Goal: Check status: Check status

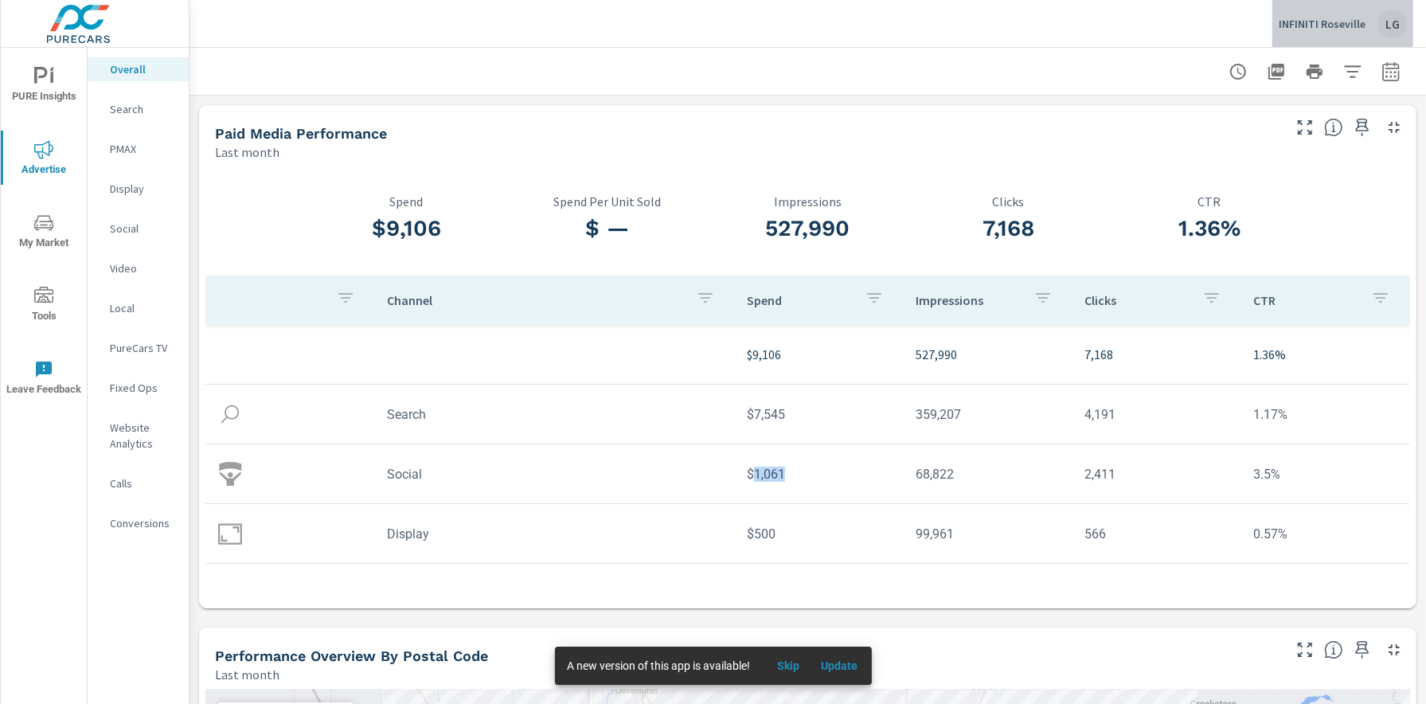
click at [1354, 25] on p "INFINITI Roseville" at bounding box center [1322, 24] width 87 height 14
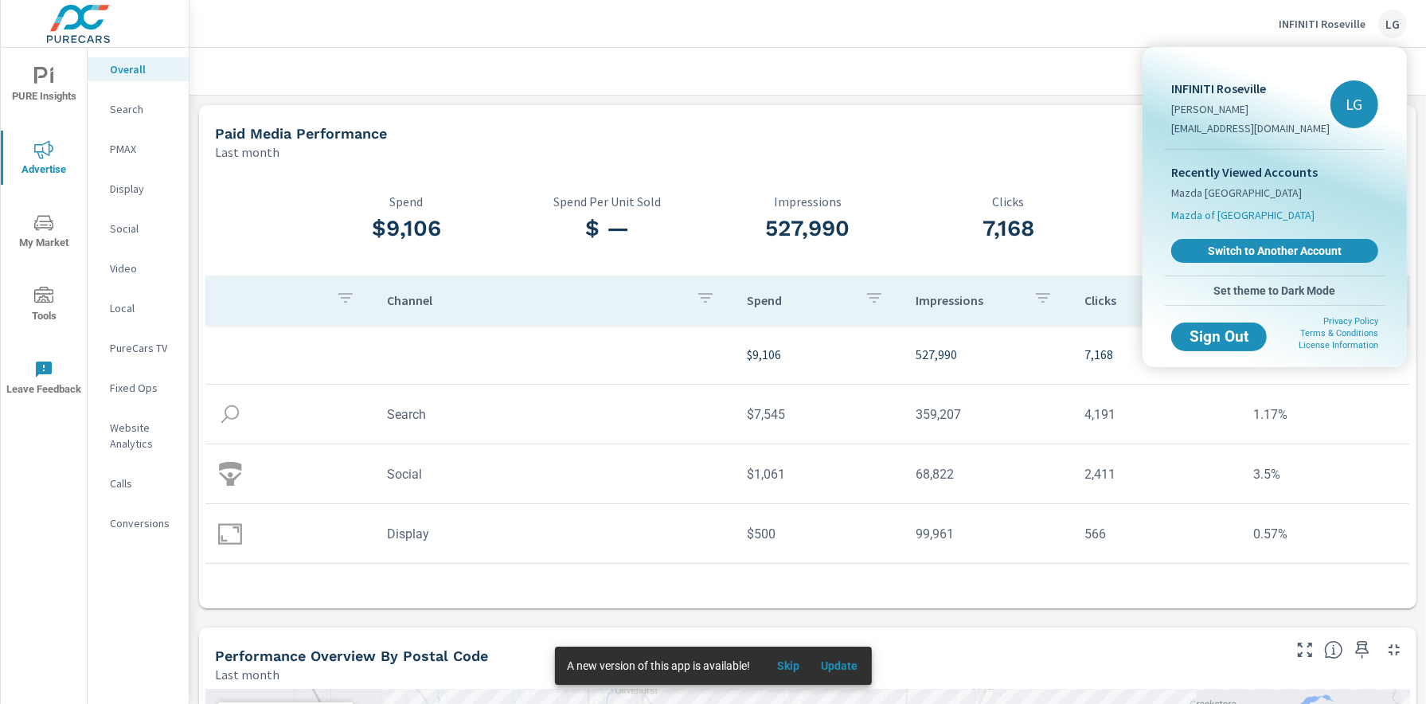
click at [1226, 214] on span "Mazda of [GEOGRAPHIC_DATA]" at bounding box center [1242, 215] width 143 height 16
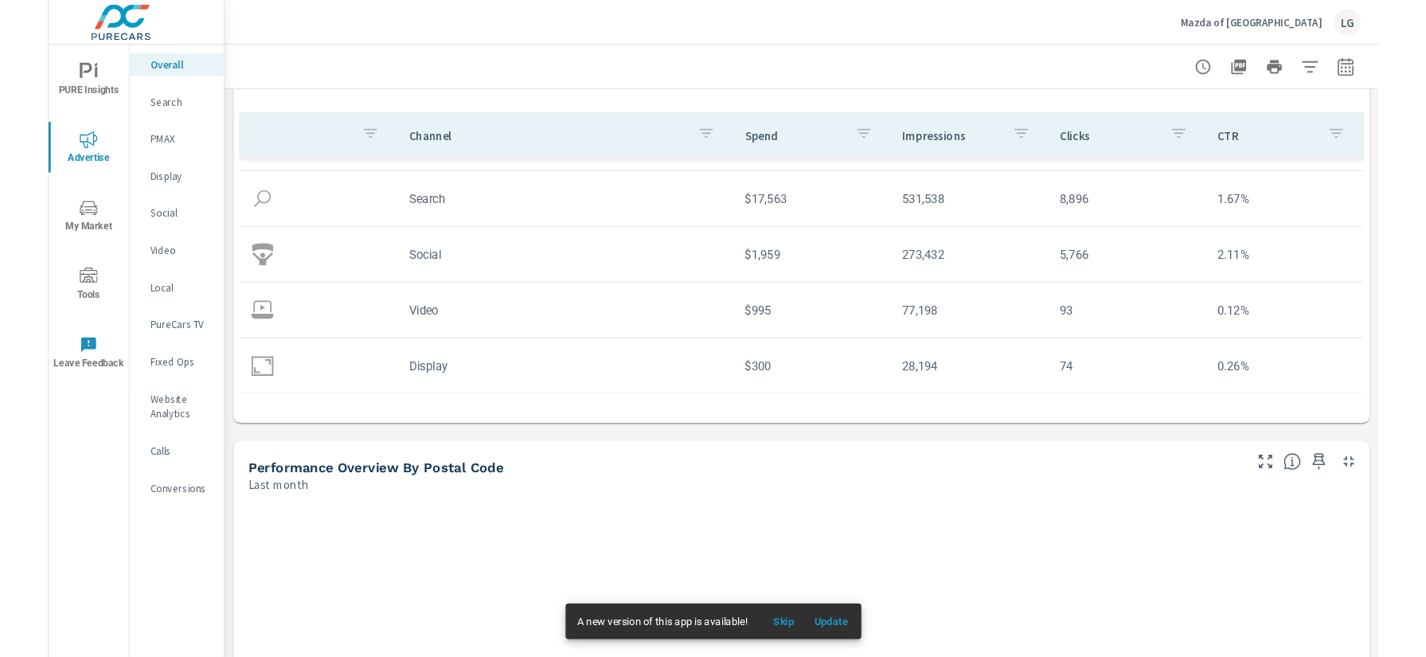
scroll to position [171, 0]
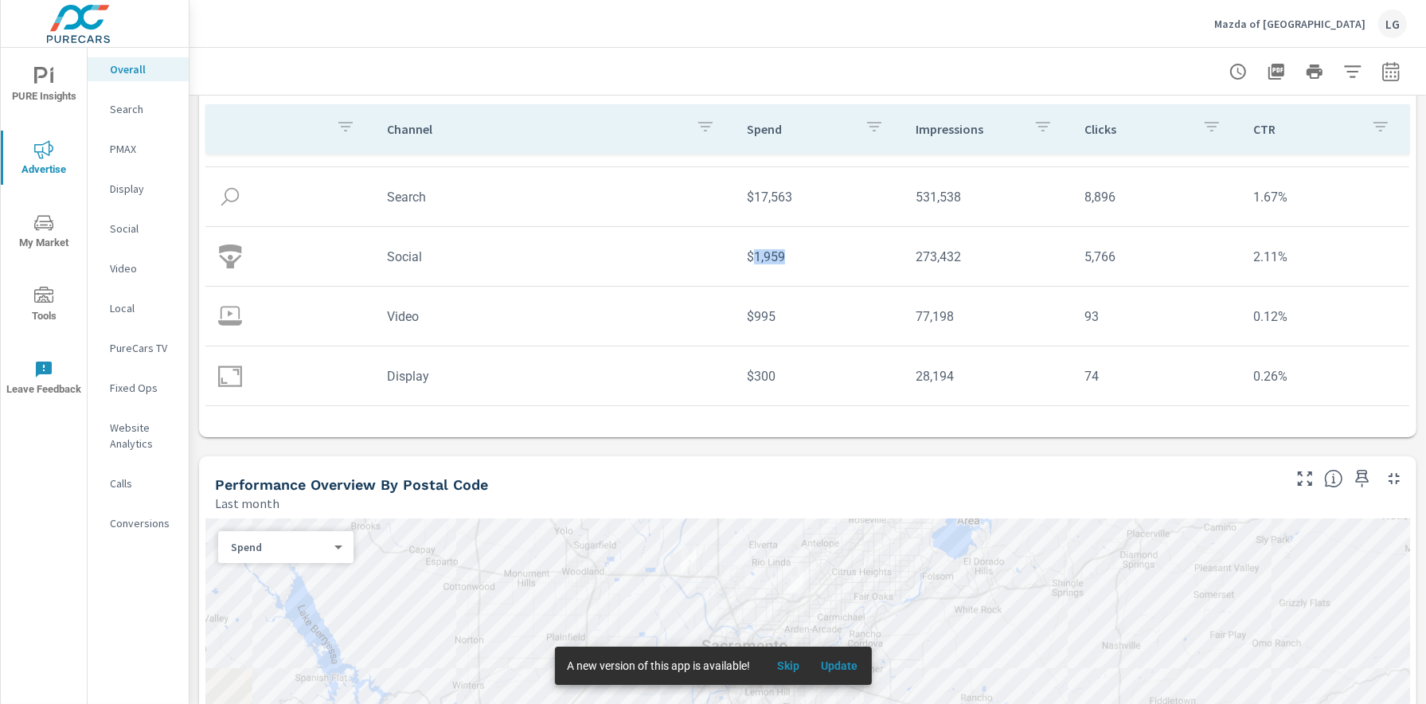
drag, startPoint x: 760, startPoint y: 257, endPoint x: 751, endPoint y: 257, distance: 9.6
click at [751, 257] on td "$1,959" at bounding box center [818, 256] width 169 height 41
copy td "1,959"
click at [810, 245] on td "$1,959" at bounding box center [818, 256] width 169 height 41
drag, startPoint x: 790, startPoint y: 256, endPoint x: 756, endPoint y: 256, distance: 33.5
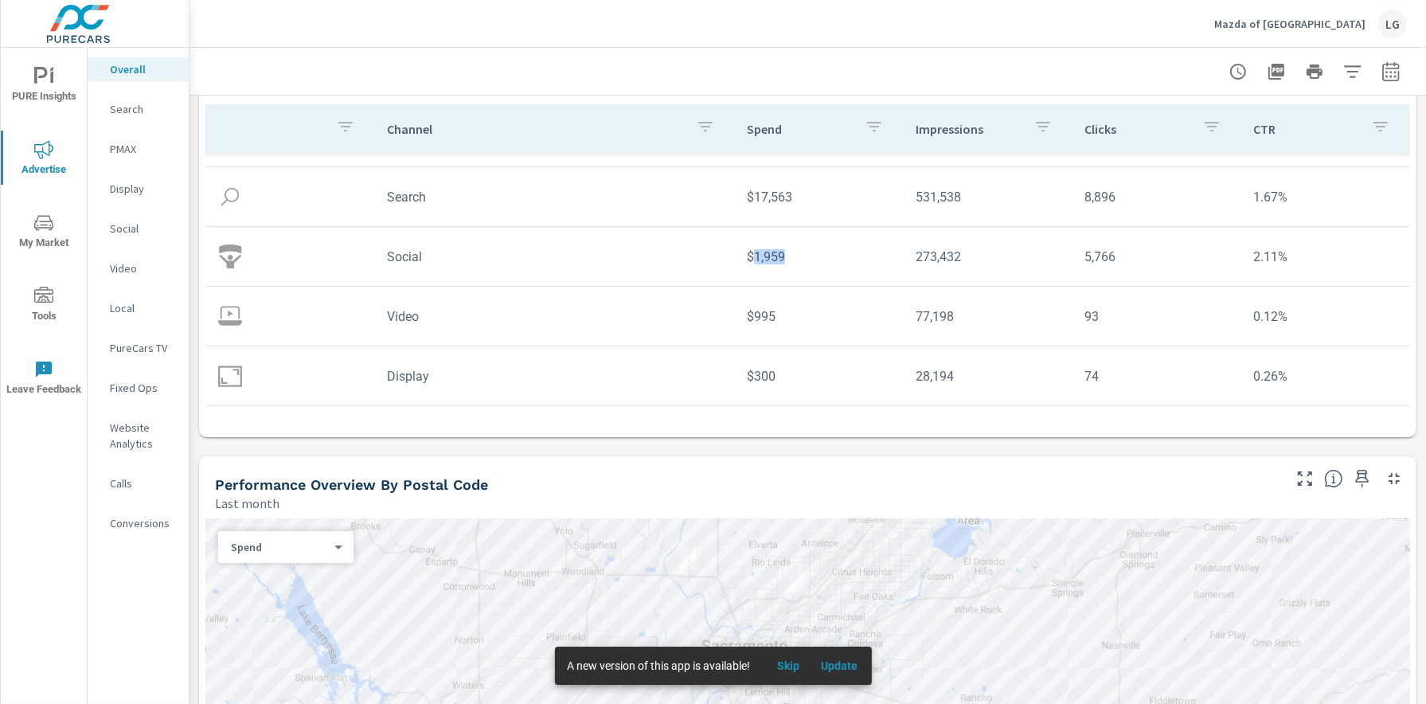
click at [756, 256] on td "$1,959" at bounding box center [818, 256] width 169 height 41
copy td "1,959"
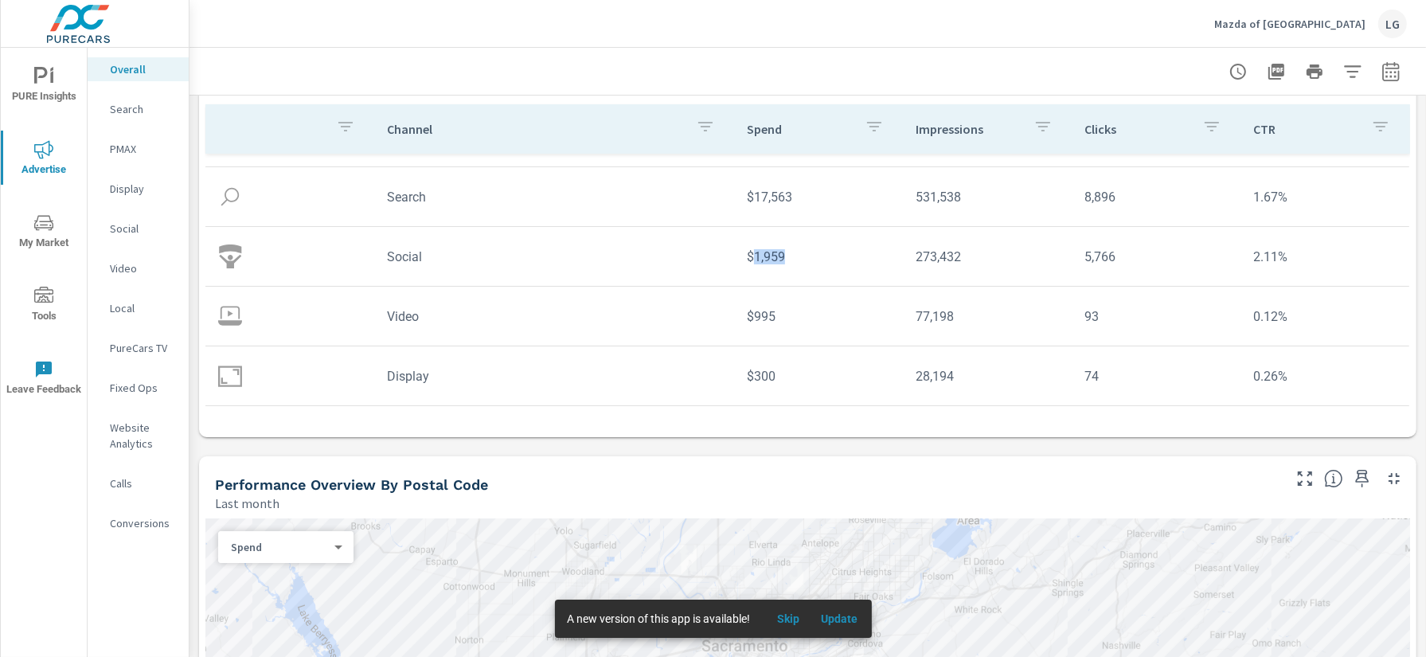
copy td "1,959"
drag, startPoint x: 798, startPoint y: 199, endPoint x: 755, endPoint y: 200, distance: 43.0
click at [755, 200] on td "$17,563" at bounding box center [818, 197] width 169 height 41
copy td "17,563"
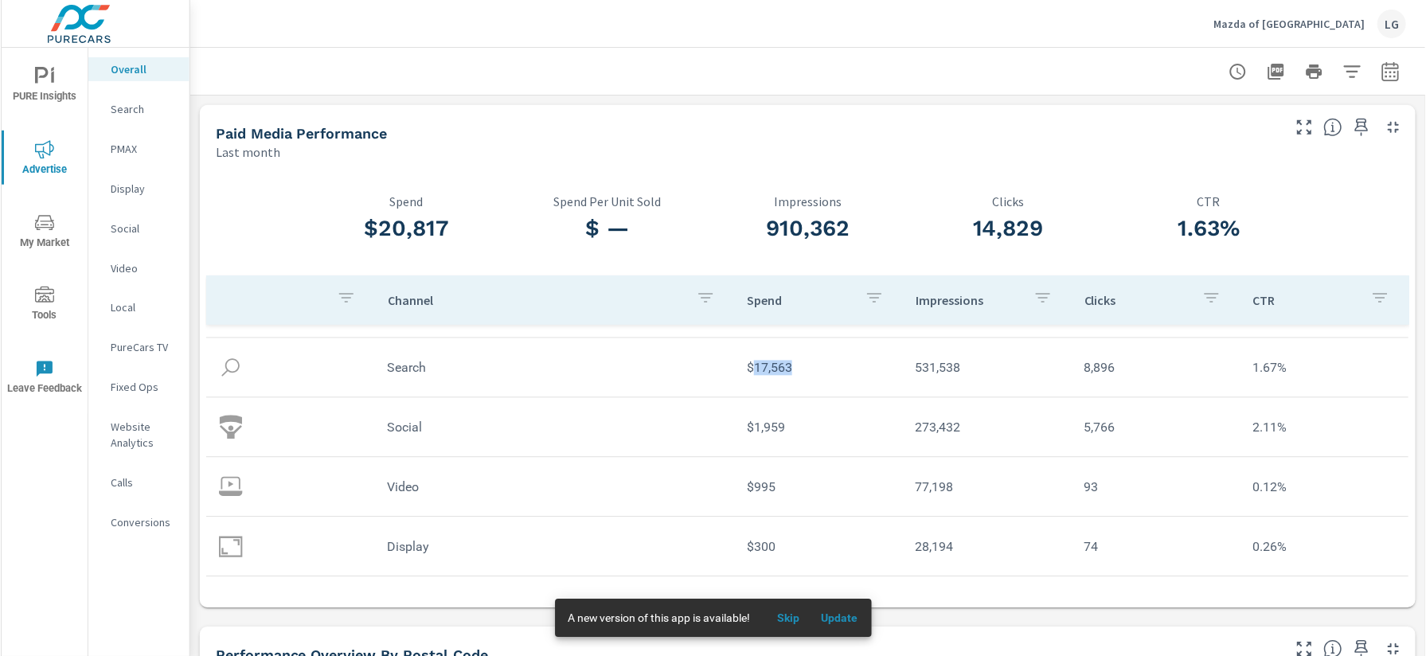
scroll to position [0, 0]
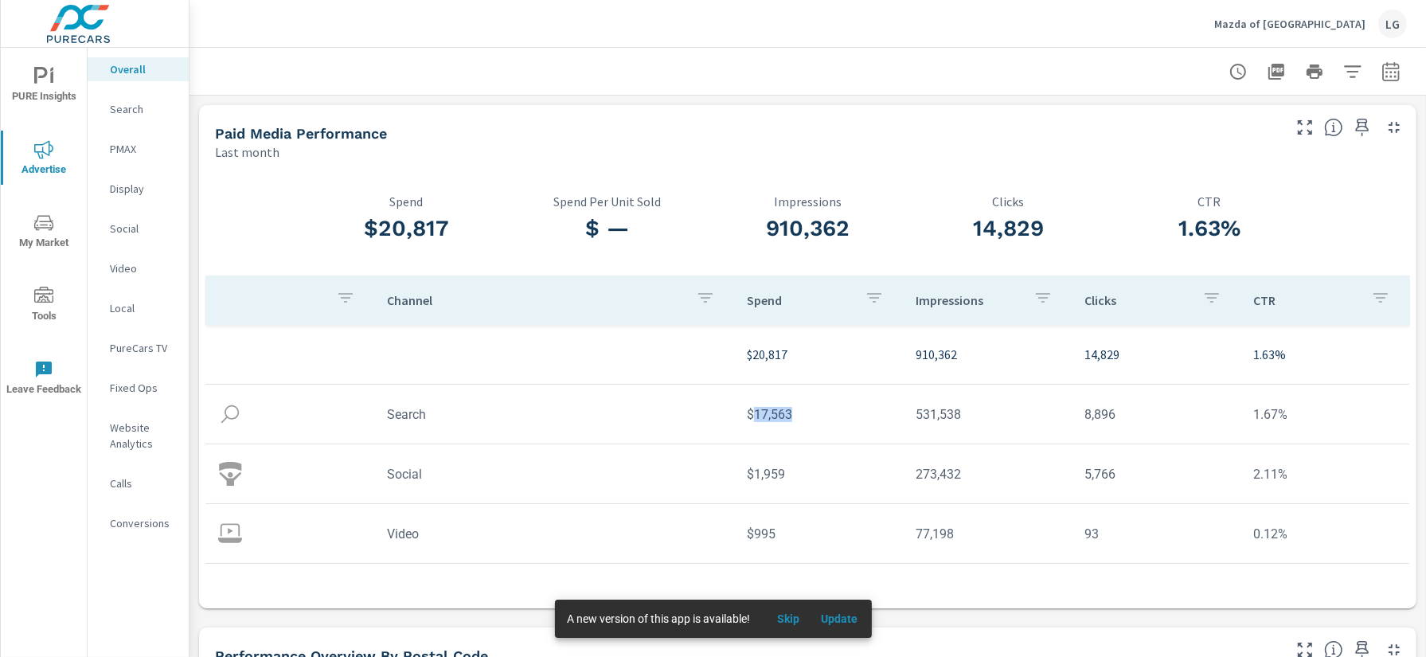
click at [54, 148] on span "Advertise" at bounding box center [44, 159] width 76 height 39
